Goal: Task Accomplishment & Management: Complete application form

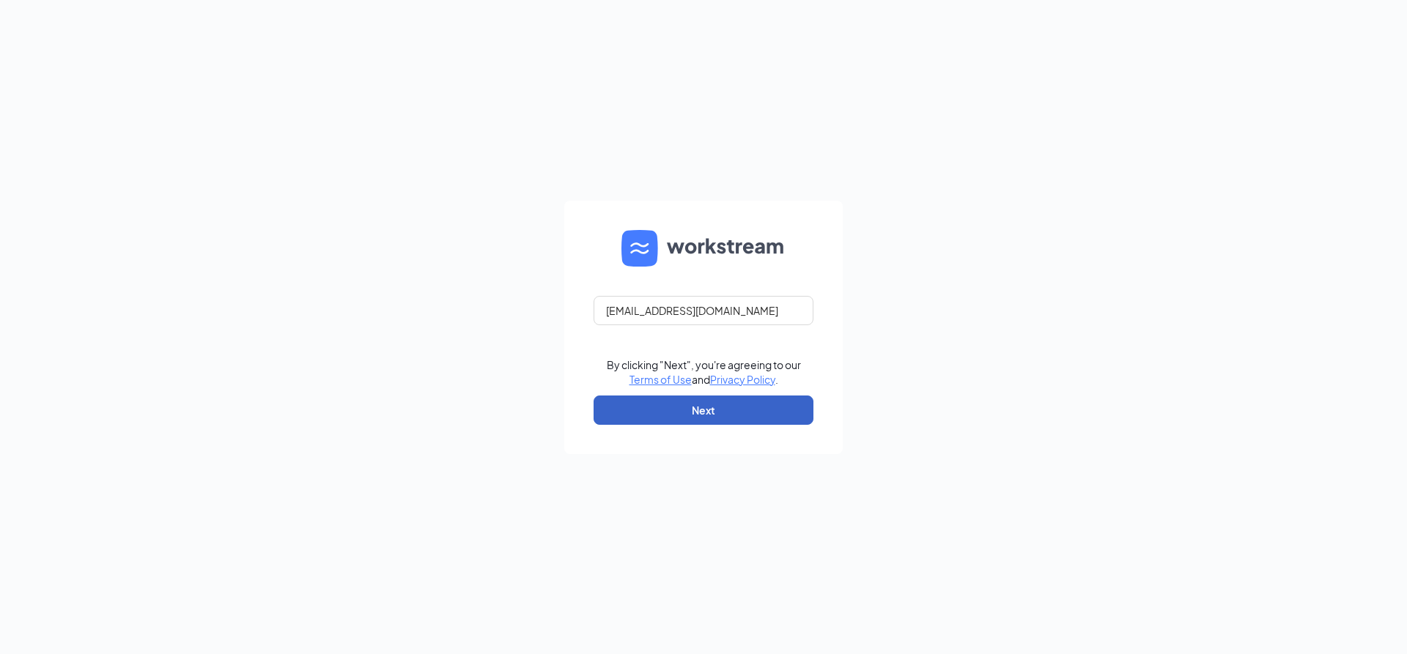
click at [712, 418] on button "Next" at bounding box center [704, 410] width 220 height 29
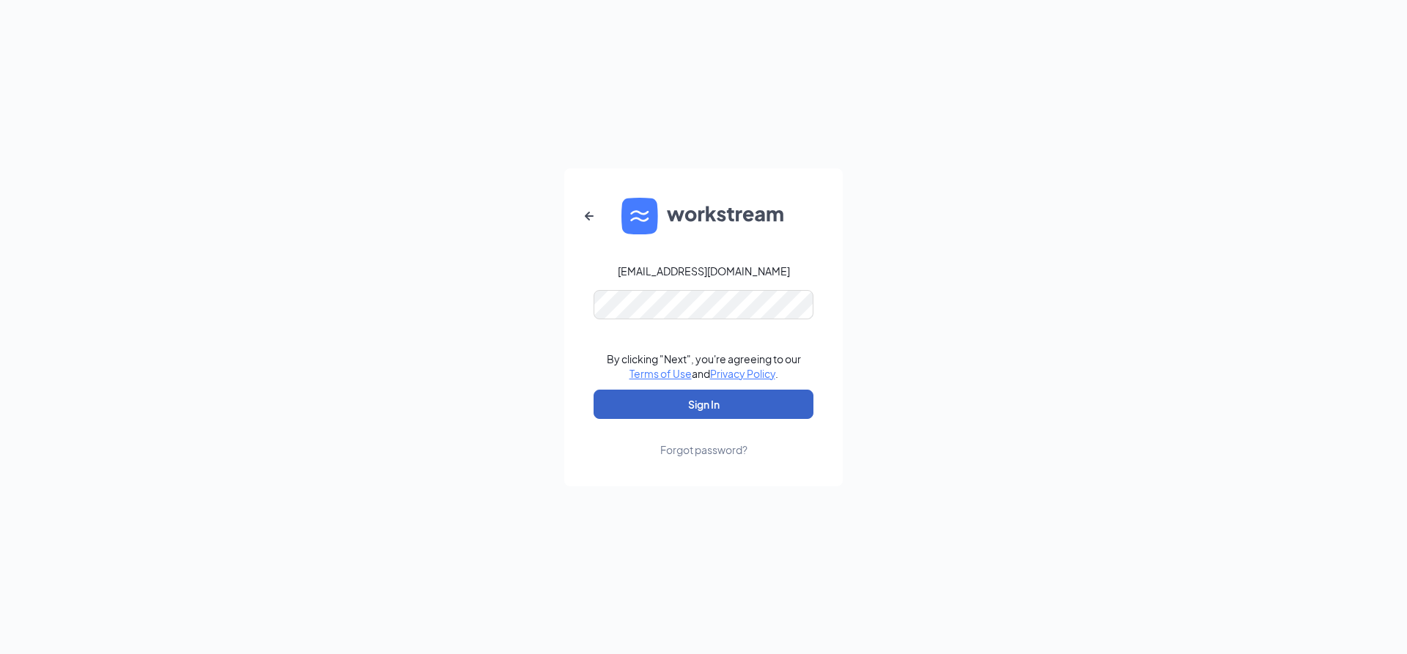
click at [712, 417] on button "Sign In" at bounding box center [704, 404] width 220 height 29
click at [725, 399] on button "Sign In" at bounding box center [704, 404] width 220 height 29
click at [665, 412] on button "Sign In" at bounding box center [704, 404] width 220 height 29
click at [721, 403] on button "Sign In" at bounding box center [704, 404] width 220 height 29
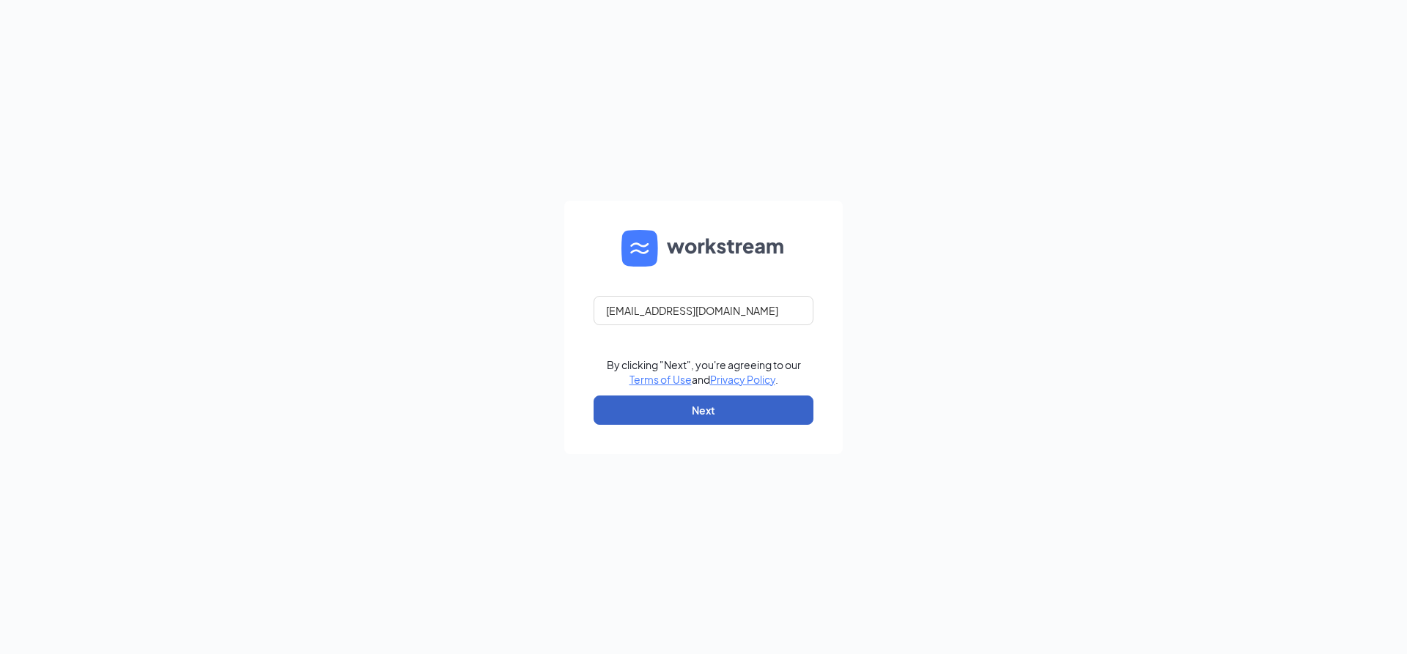
click at [744, 410] on button "Next" at bounding box center [704, 410] width 220 height 29
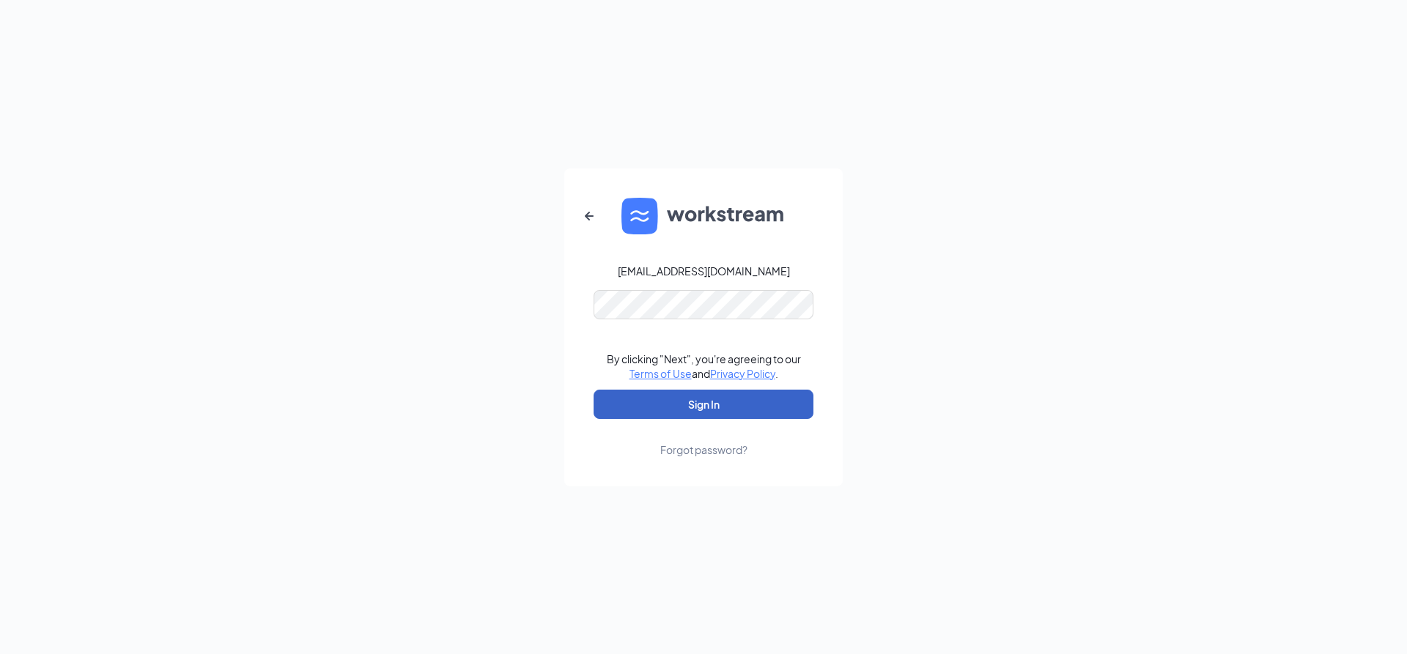
click at [745, 410] on button "Sign In" at bounding box center [704, 404] width 220 height 29
